Goal: Transaction & Acquisition: Book appointment/travel/reservation

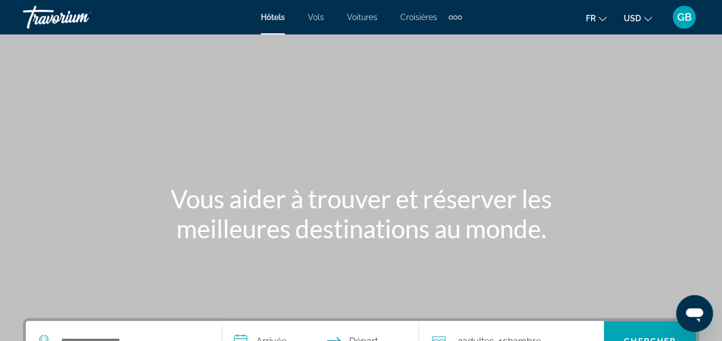
click at [643, 9] on li "USD USD ($) MXN (Mex$) CAD (Can$) GBP (£) EUR (€) AUD (A$) NZD (NZ$) CNY (CN¥)" at bounding box center [638, 17] width 28 height 18
click at [635, 22] on span "USD" at bounding box center [632, 18] width 17 height 9
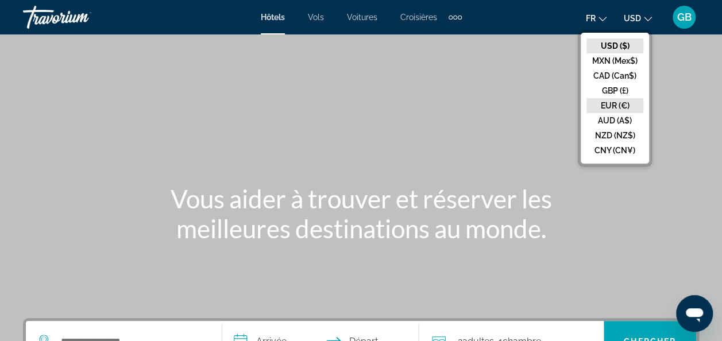
click at [619, 98] on button "EUR (€)" at bounding box center [615, 105] width 57 height 15
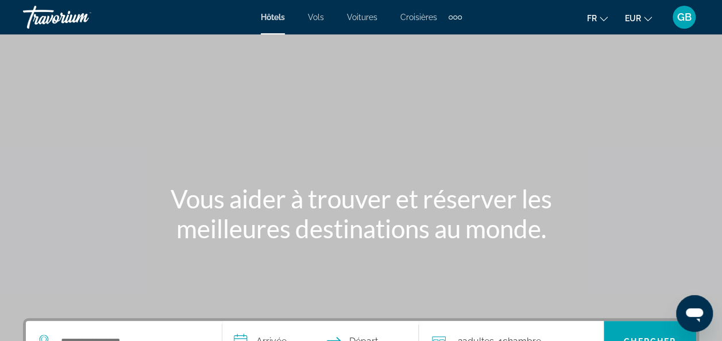
click at [321, 18] on span "Vols" at bounding box center [316, 17] width 16 height 9
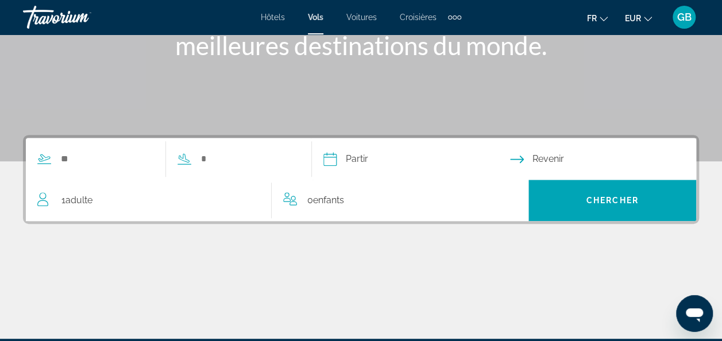
scroll to position [200, 0]
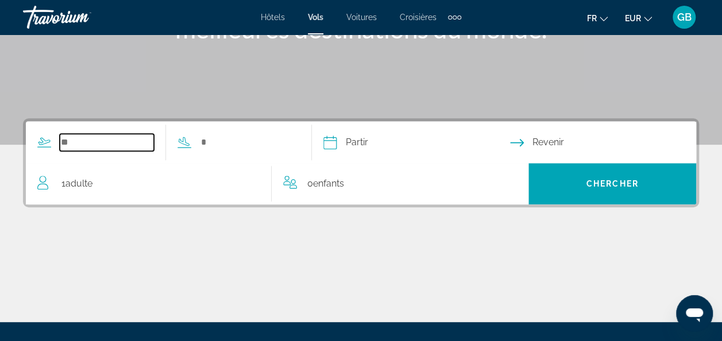
click at [110, 144] on input "Search widget" at bounding box center [107, 142] width 94 height 17
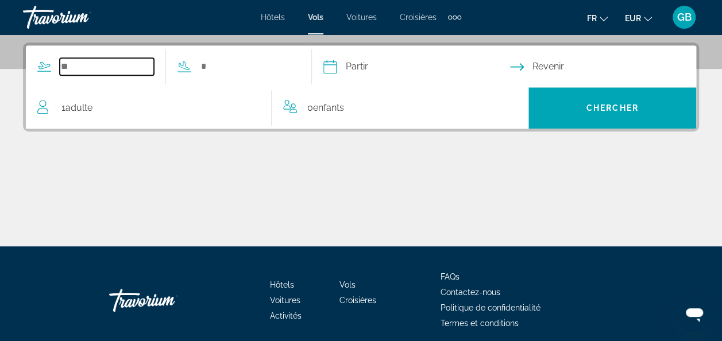
scroll to position [280, 0]
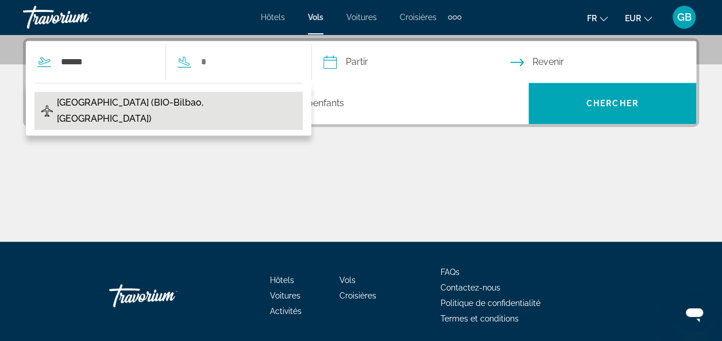
click at [97, 95] on span "[GEOGRAPHIC_DATA] (BIO-Bilbao, [GEOGRAPHIC_DATA])" at bounding box center [177, 111] width 240 height 32
type input "**********"
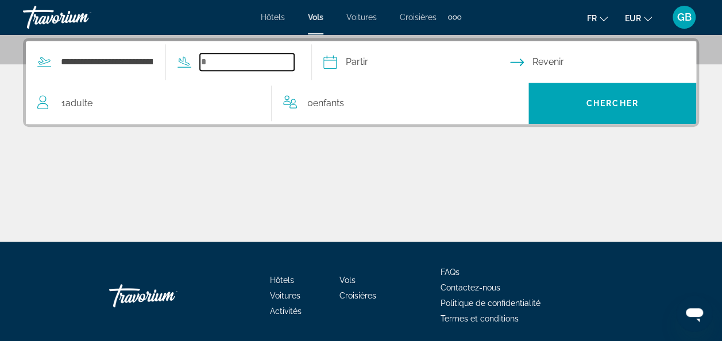
click at [231, 63] on input "Search widget" at bounding box center [247, 61] width 94 height 17
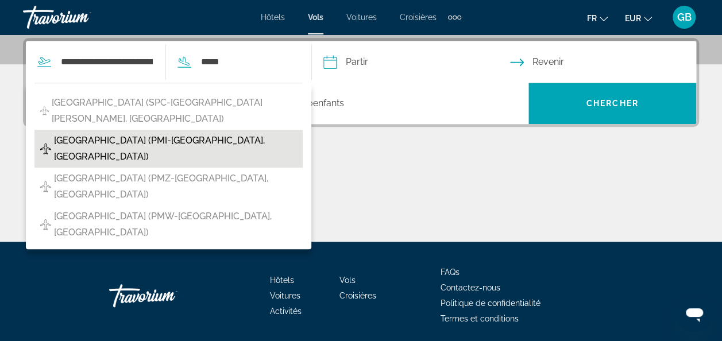
click at [133, 133] on span "[GEOGRAPHIC_DATA] (PMI-[GEOGRAPHIC_DATA], [GEOGRAPHIC_DATA])" at bounding box center [175, 149] width 243 height 32
type input "**********"
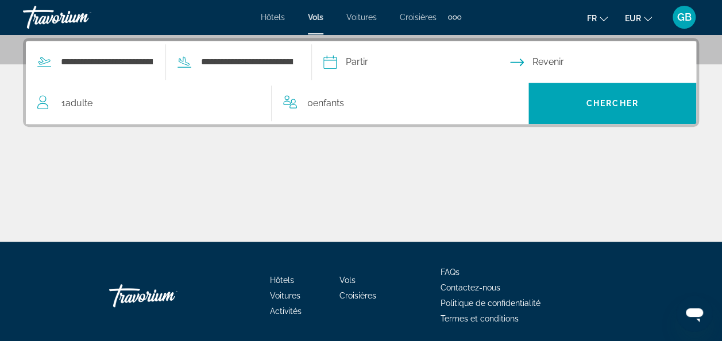
click at [357, 69] on input "Depart date" at bounding box center [416, 63] width 191 height 45
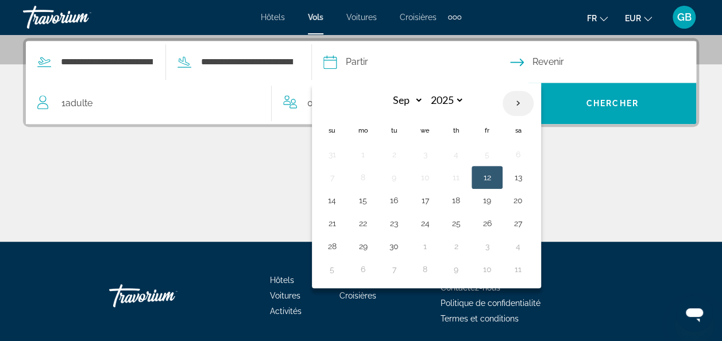
click at [533, 106] on th "Next month" at bounding box center [518, 103] width 31 height 25
select select "*"
click at [527, 199] on button "18" at bounding box center [518, 200] width 18 height 16
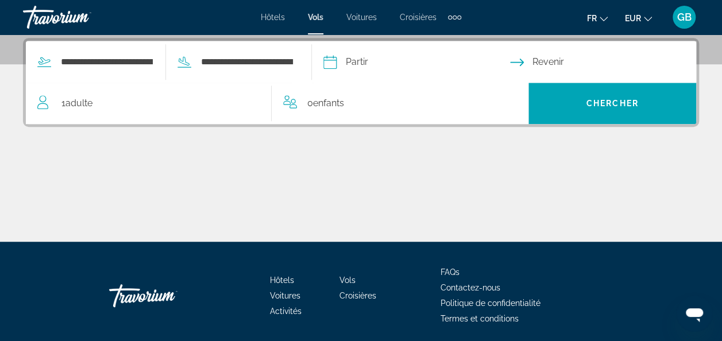
type input "**********"
select select "*"
click at [571, 65] on input "Return date" at bounding box center [605, 63] width 191 height 45
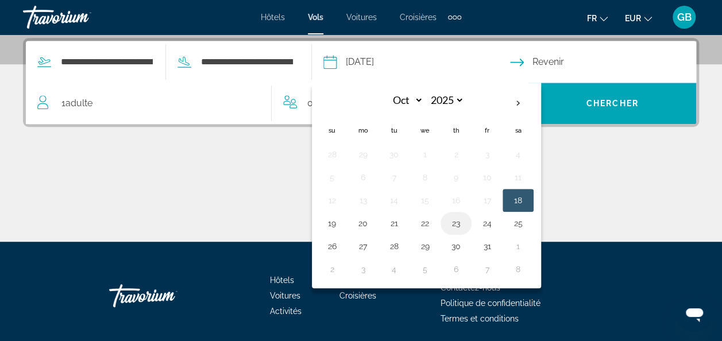
click at [465, 221] on button "23" at bounding box center [456, 223] width 18 height 16
type input "**********"
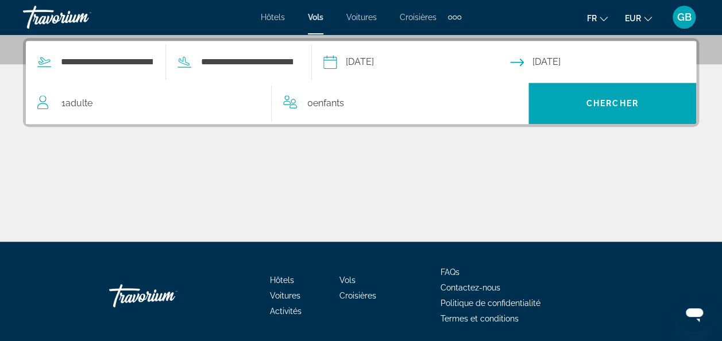
click at [72, 113] on div "1 Adulte Adultes" at bounding box center [154, 103] width 234 height 41
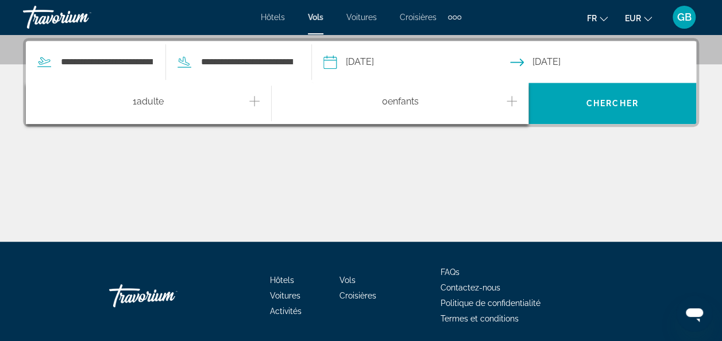
click at [260, 100] on div "1 Adulte Adultes" at bounding box center [154, 104] width 234 height 20
click at [253, 100] on icon "Increment adults" at bounding box center [254, 101] width 10 height 10
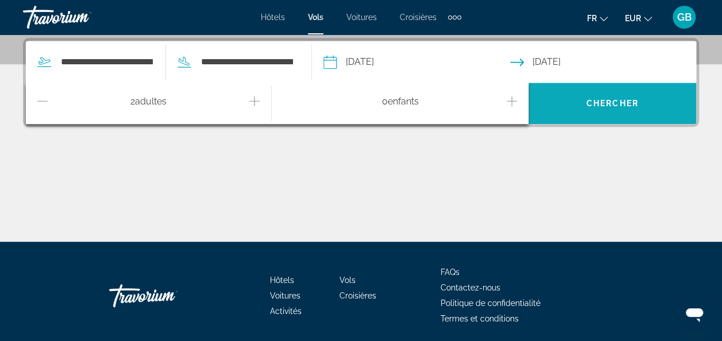
click at [624, 111] on span "Search widget" at bounding box center [612, 104] width 168 height 28
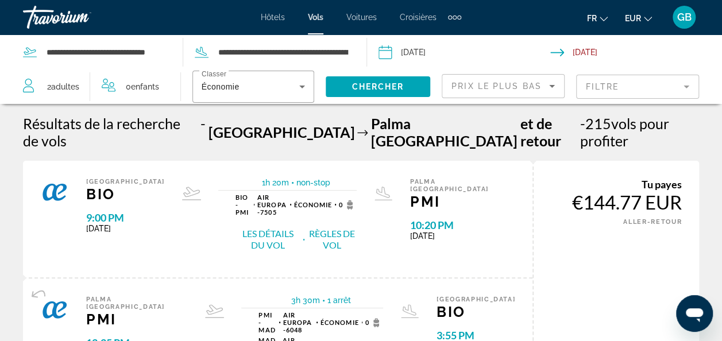
click at [296, 227] on button "Les détails du vol" at bounding box center [268, 239] width 65 height 24
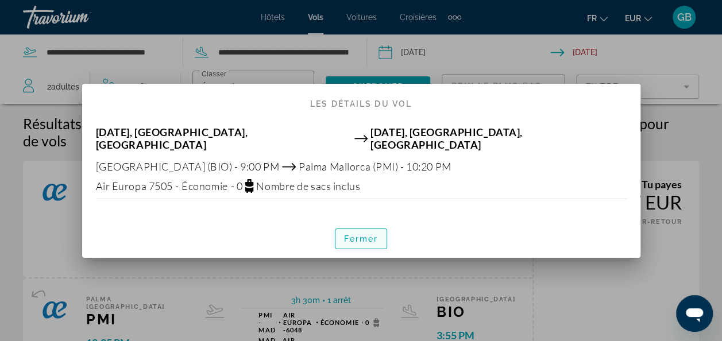
click at [354, 234] on span "Fermer" at bounding box center [361, 238] width 34 height 9
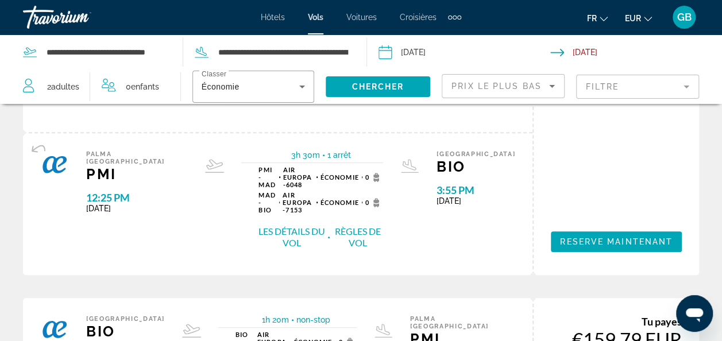
scroll to position [146, 0]
click at [299, 225] on button "Les détails du vol" at bounding box center [291, 237] width 67 height 24
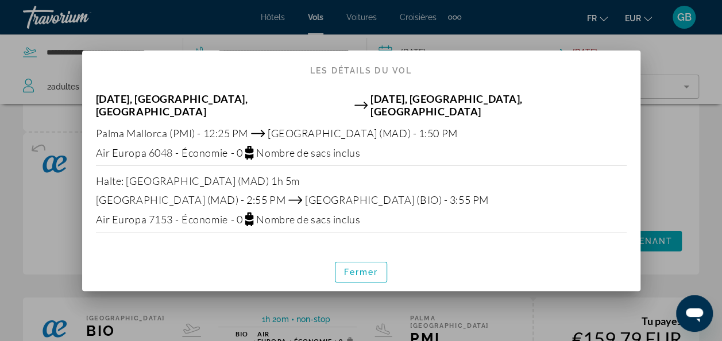
click at [250, 213] on icon at bounding box center [249, 216] width 8 height 7
click at [346, 268] on span "Fermer" at bounding box center [361, 272] width 34 height 9
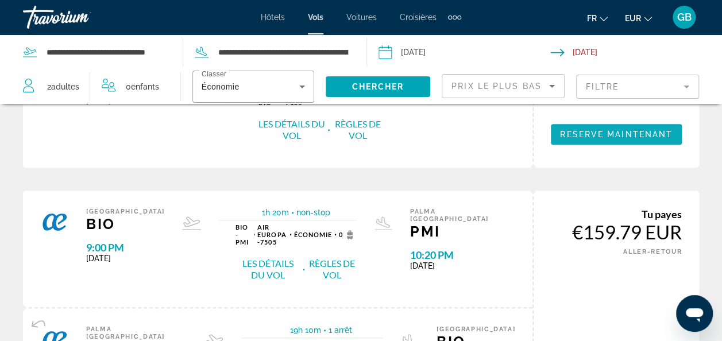
scroll to position [254, 0]
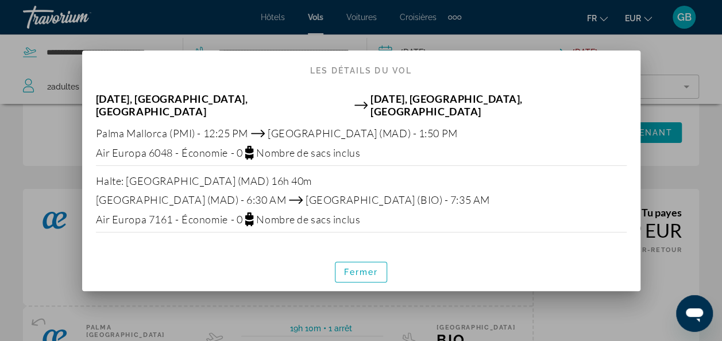
scroll to position [0, 0]
click at [366, 275] on span "button" at bounding box center [361, 272] width 52 height 28
